Goal: Task Accomplishment & Management: Use online tool/utility

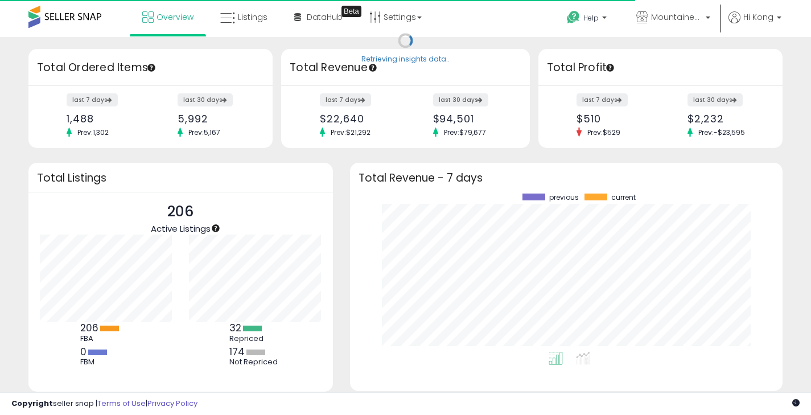
scroll to position [158, 410]
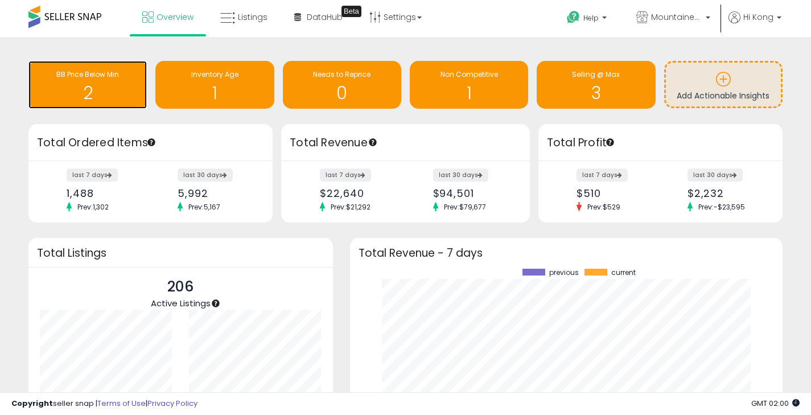
click at [101, 93] on h1 "2" at bounding box center [87, 93] width 107 height 19
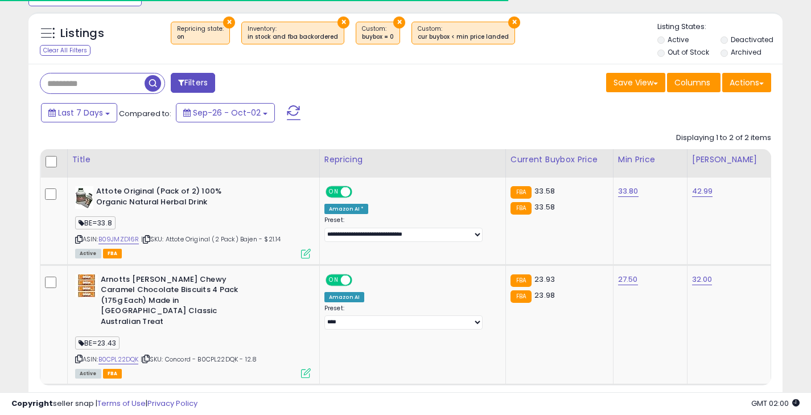
scroll to position [180, 0]
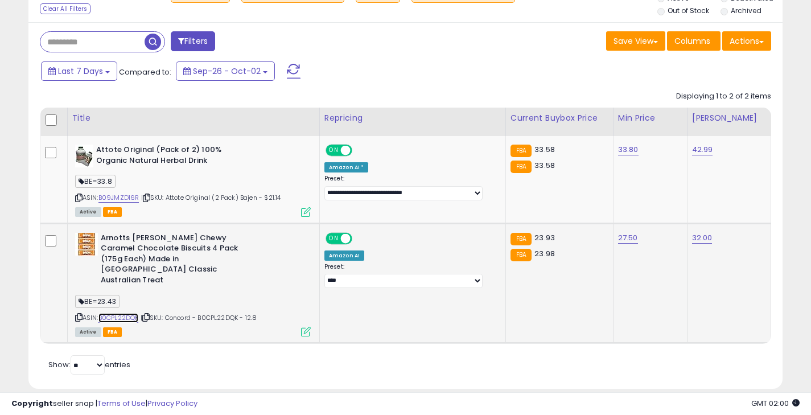
click at [118, 313] on link "B0CPL22DQK" at bounding box center [118, 318] width 40 height 10
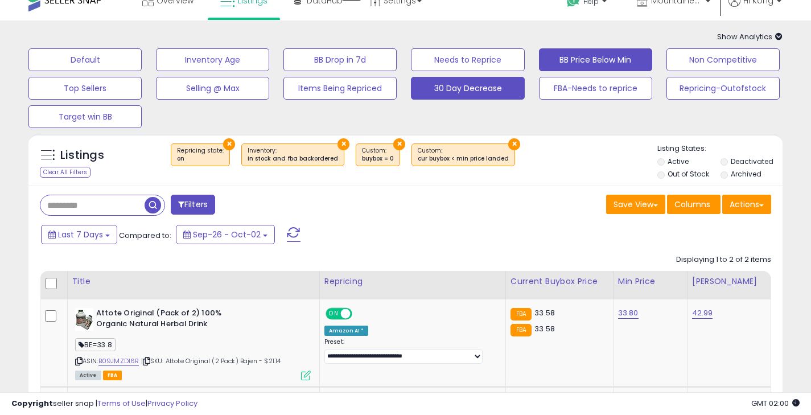
scroll to position [0, 0]
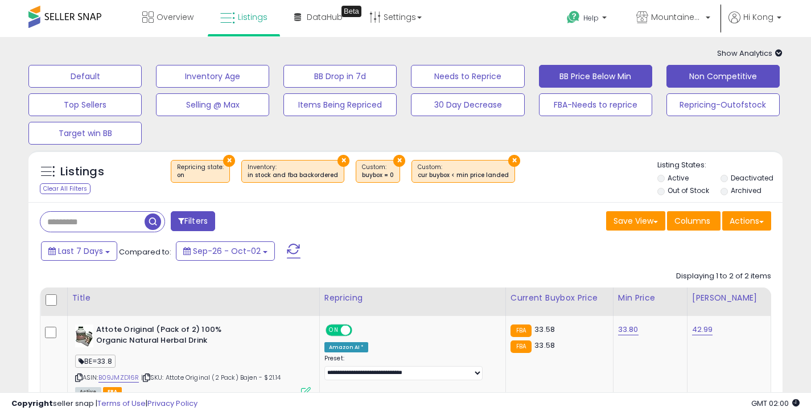
click at [702, 81] on button "Non Competitive" at bounding box center [723, 76] width 113 height 23
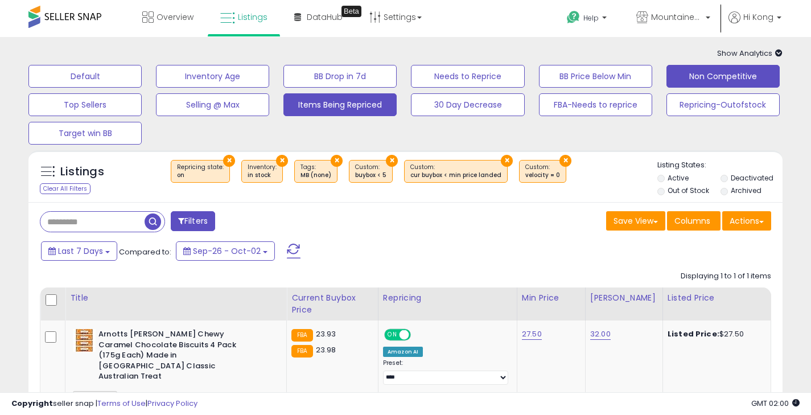
click at [319, 109] on button "Items Being Repriced" at bounding box center [340, 104] width 113 height 23
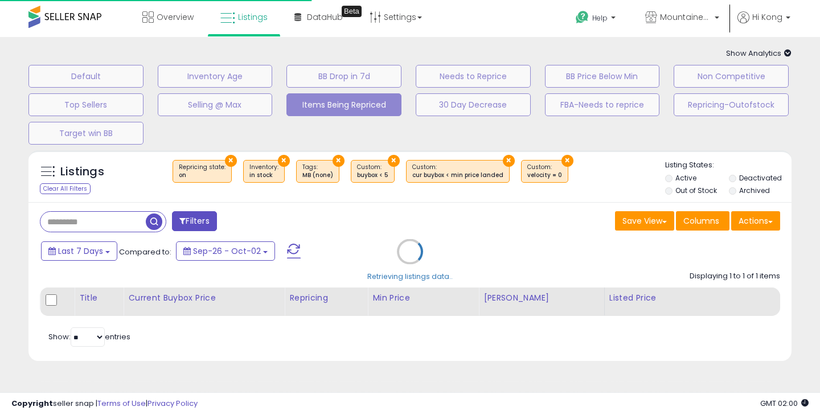
select select "**"
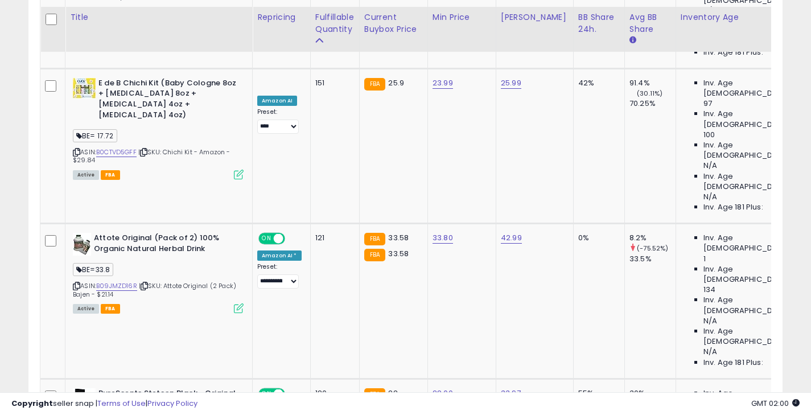
scroll to position [712, 0]
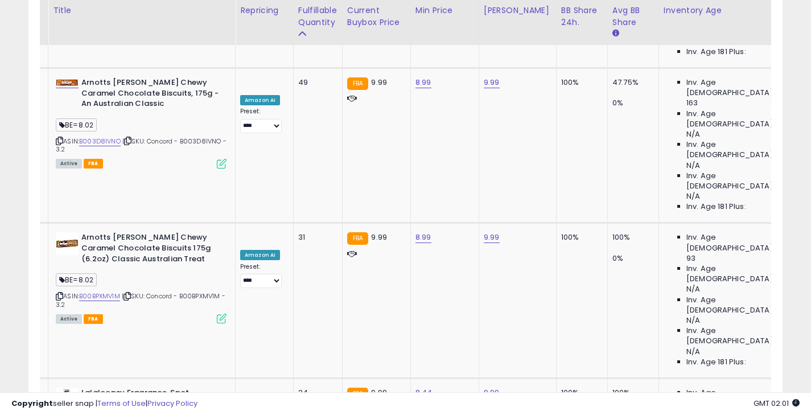
scroll to position [1354, 0]
